Goal: Information Seeking & Learning: Learn about a topic

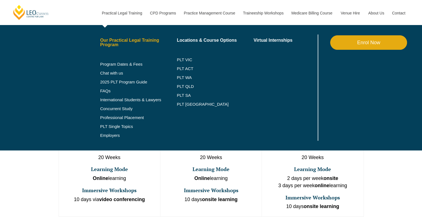
scroll to position [278, 0]
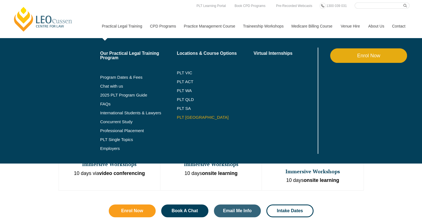
click at [188, 116] on link "PLT [GEOGRAPHIC_DATA]" at bounding box center [215, 117] width 77 height 4
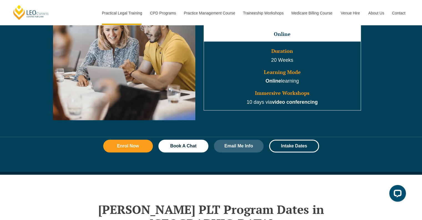
scroll to position [500, 0]
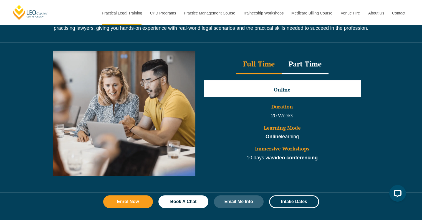
click at [300, 70] on div "Part Time" at bounding box center [305, 64] width 47 height 19
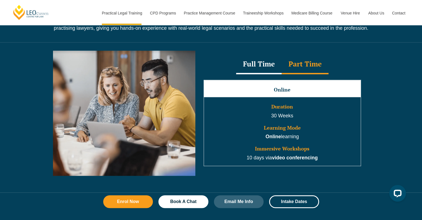
click at [266, 65] on div "Full Time" at bounding box center [259, 64] width 46 height 19
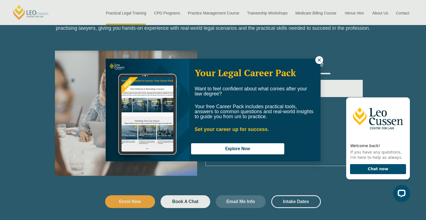
click at [319, 60] on icon at bounding box center [319, 59] width 5 height 5
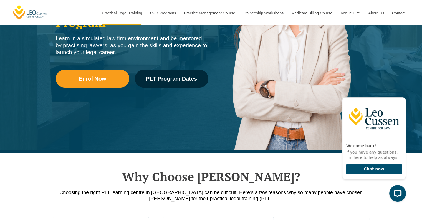
scroll to position [0, 0]
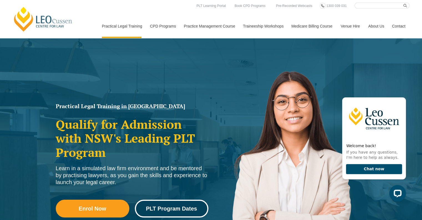
click at [177, 203] on link "PLT Program Dates" at bounding box center [172, 208] width 74 height 18
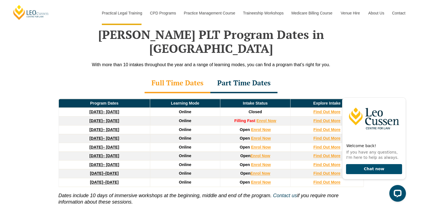
scroll to position [730, 0]
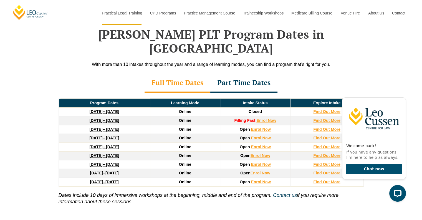
click at [259, 74] on div "Part Time Dates" at bounding box center [243, 82] width 67 height 19
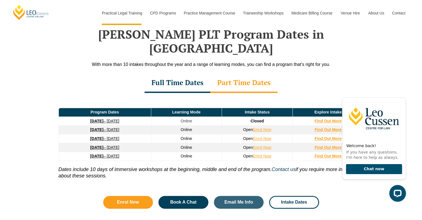
click at [195, 75] on div "Full Time Dates" at bounding box center [178, 82] width 66 height 19
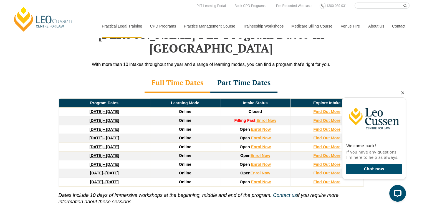
click at [403, 93] on icon "Hide greeting" at bounding box center [402, 92] width 3 height 3
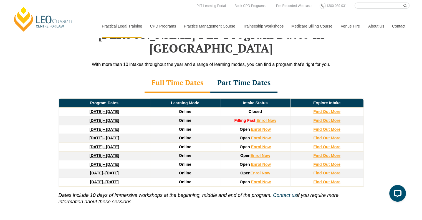
click at [17, 62] on div "Leo Cussen’s PLT Program Dates in NSW With more than 10 intakes throughout the …" at bounding box center [211, 127] width 422 height 257
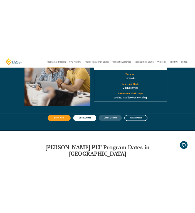
scroll to position [504, 0]
